Goal: Navigation & Orientation: Find specific page/section

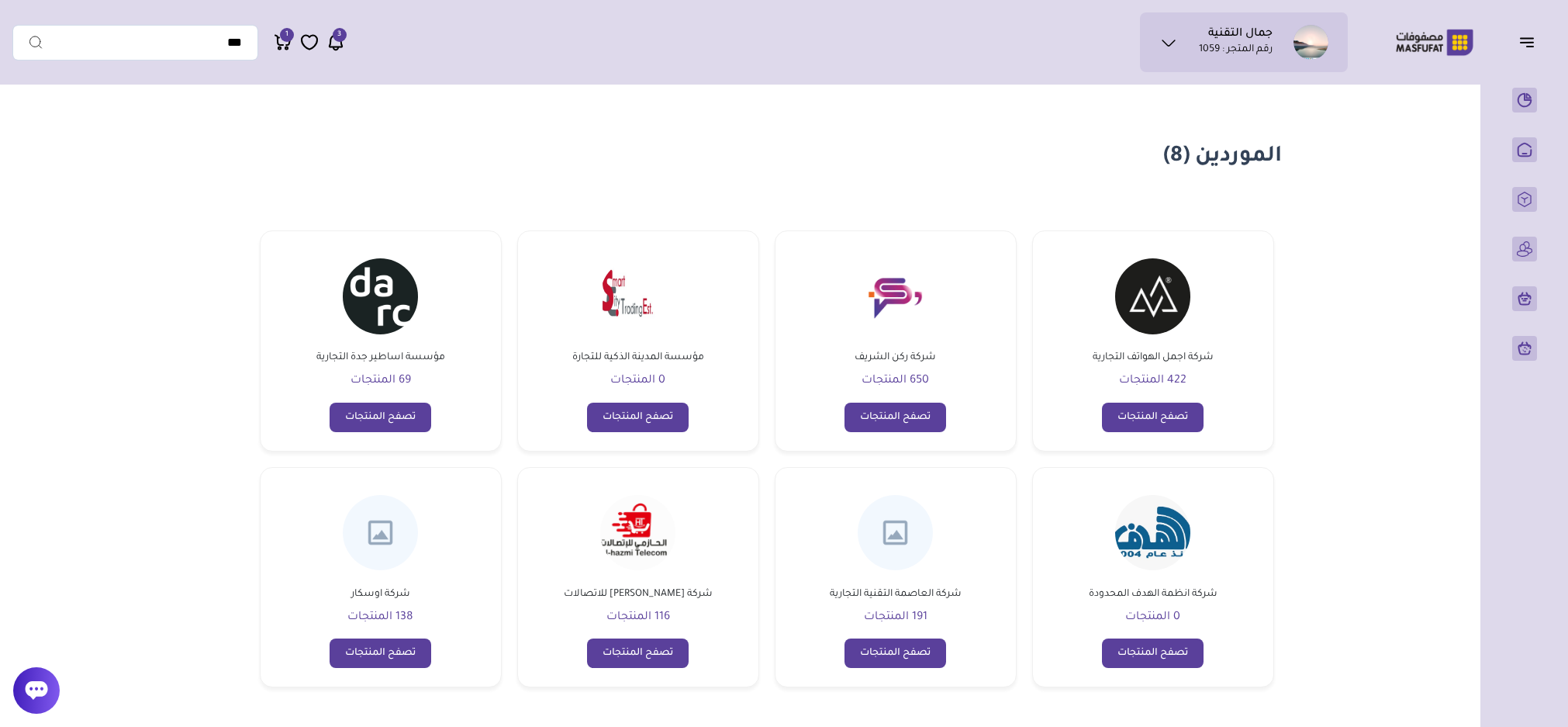
click at [399, 383] on span "69 المنتجات" at bounding box center [380, 380] width 60 height 12
click at [389, 422] on link "تصفح المنتجات" at bounding box center [380, 417] width 102 height 30
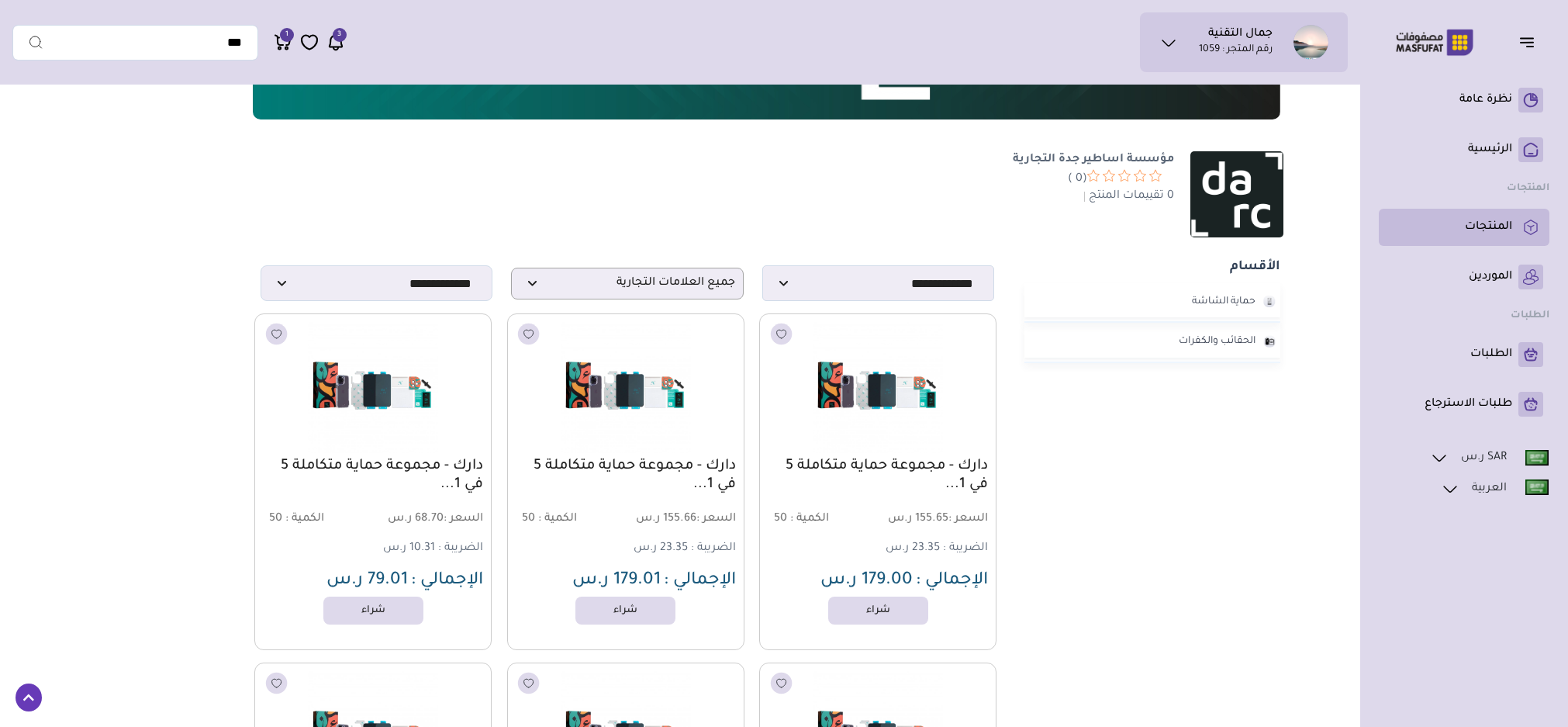
scroll to position [233, 0]
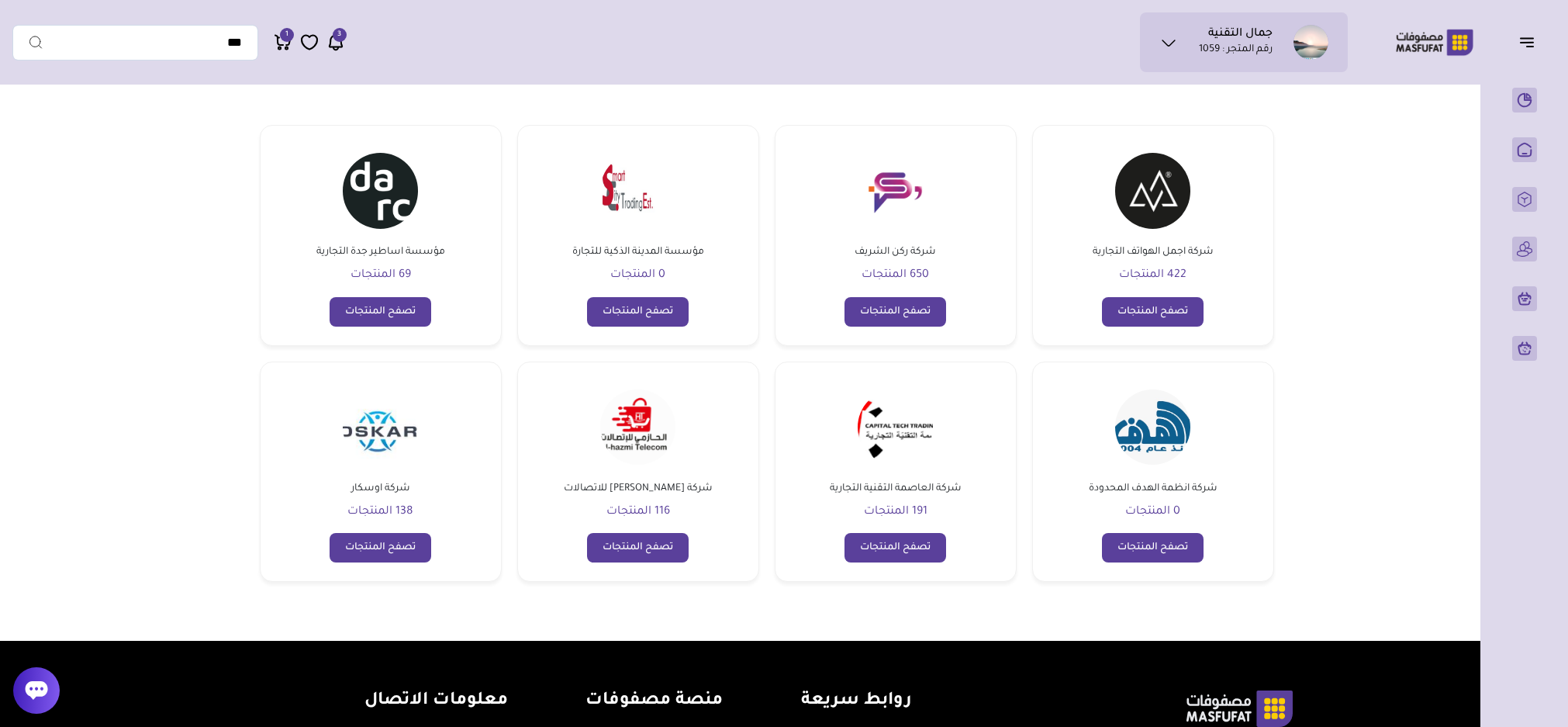
scroll to position [82, 0]
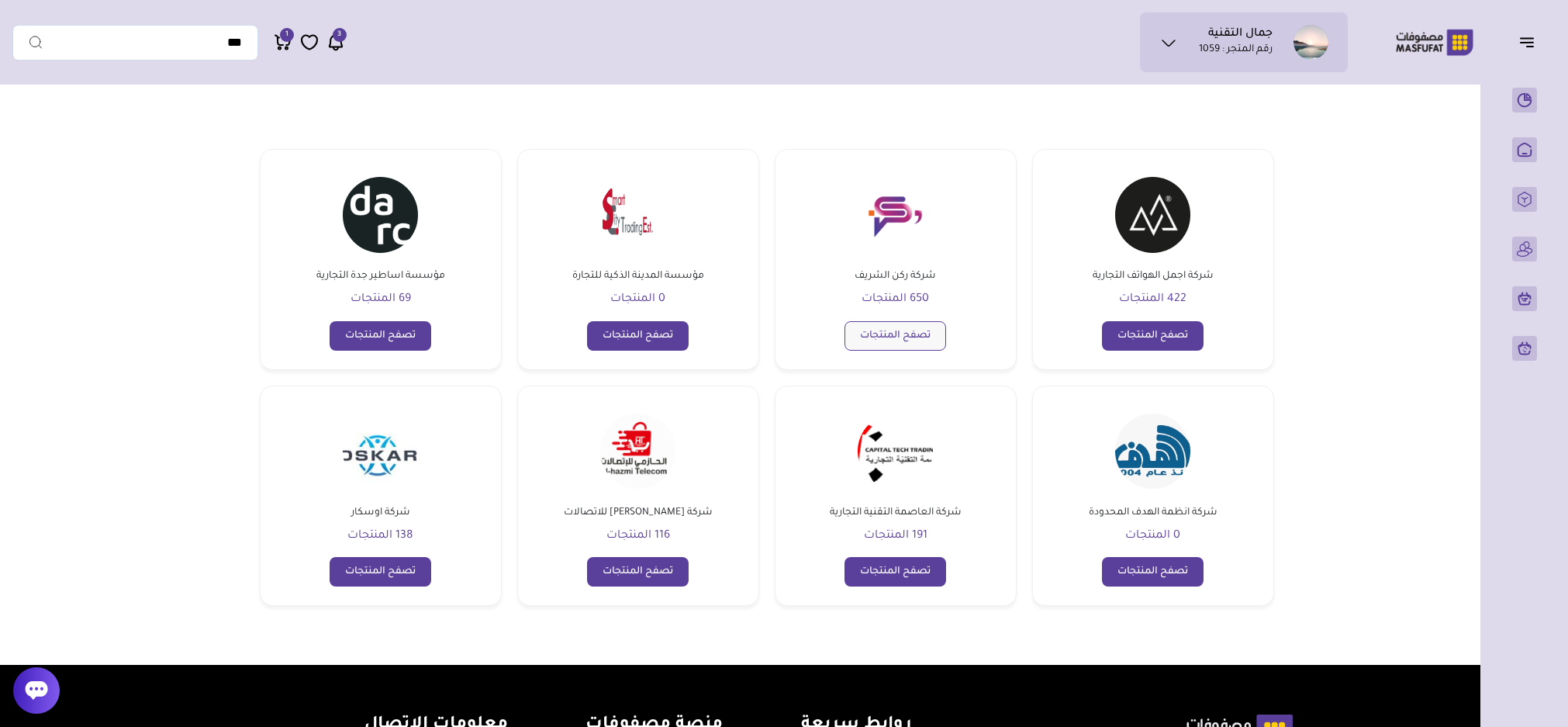
click at [904, 333] on link "تصفح المنتجات" at bounding box center [895, 335] width 102 height 30
